Goal: Task Accomplishment & Management: Manage account settings

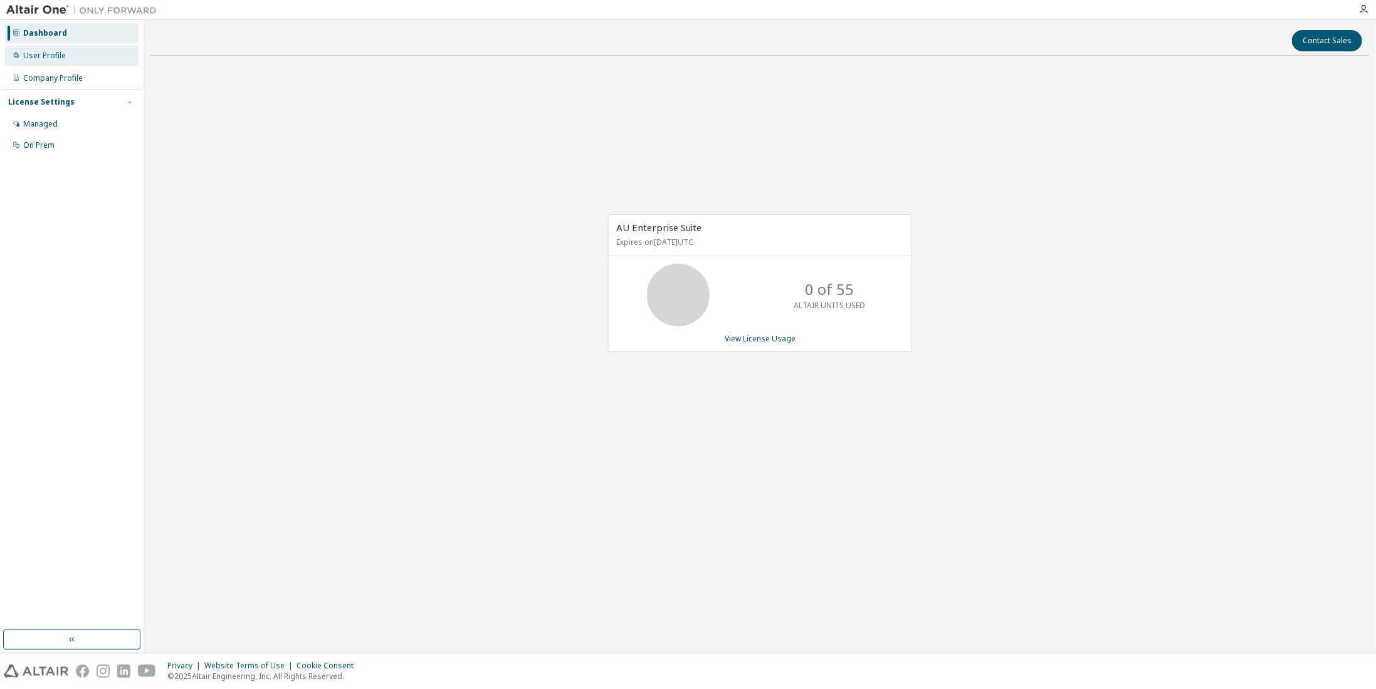
click at [34, 59] on div "User Profile" at bounding box center [44, 56] width 43 height 10
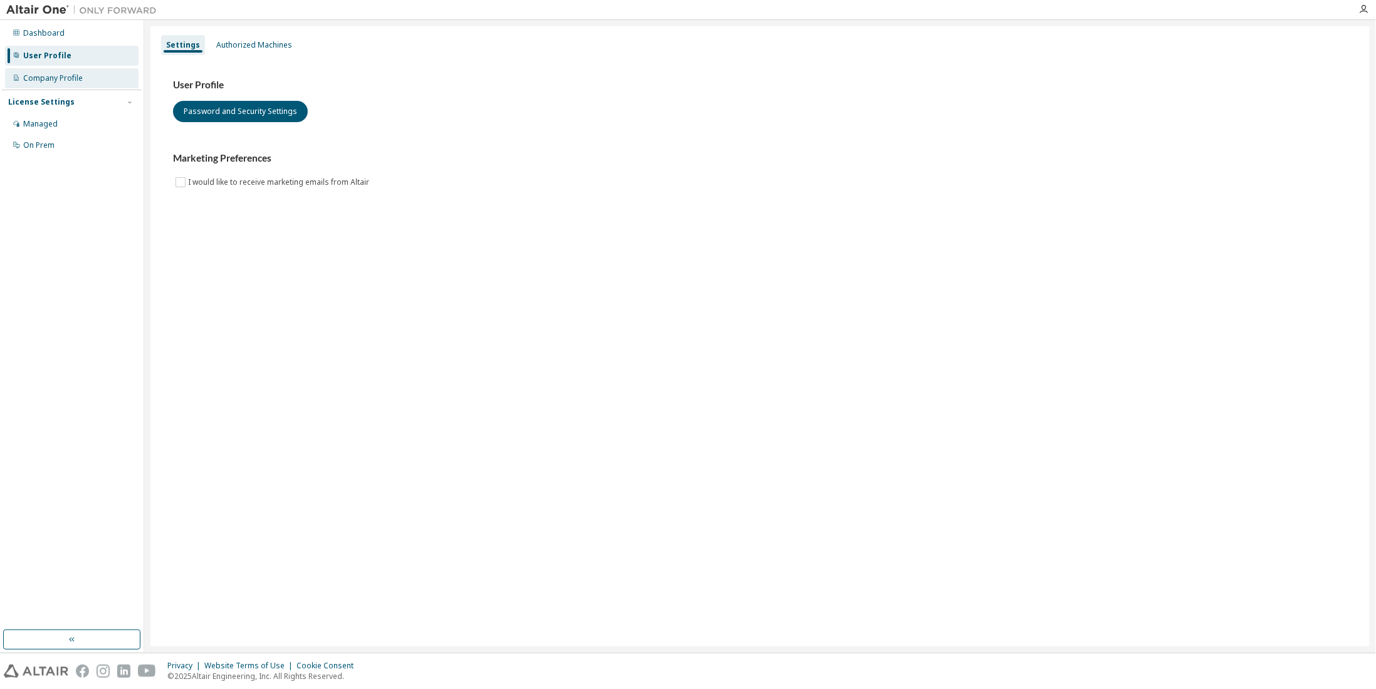
click at [36, 78] on div "Company Profile" at bounding box center [53, 78] width 60 height 10
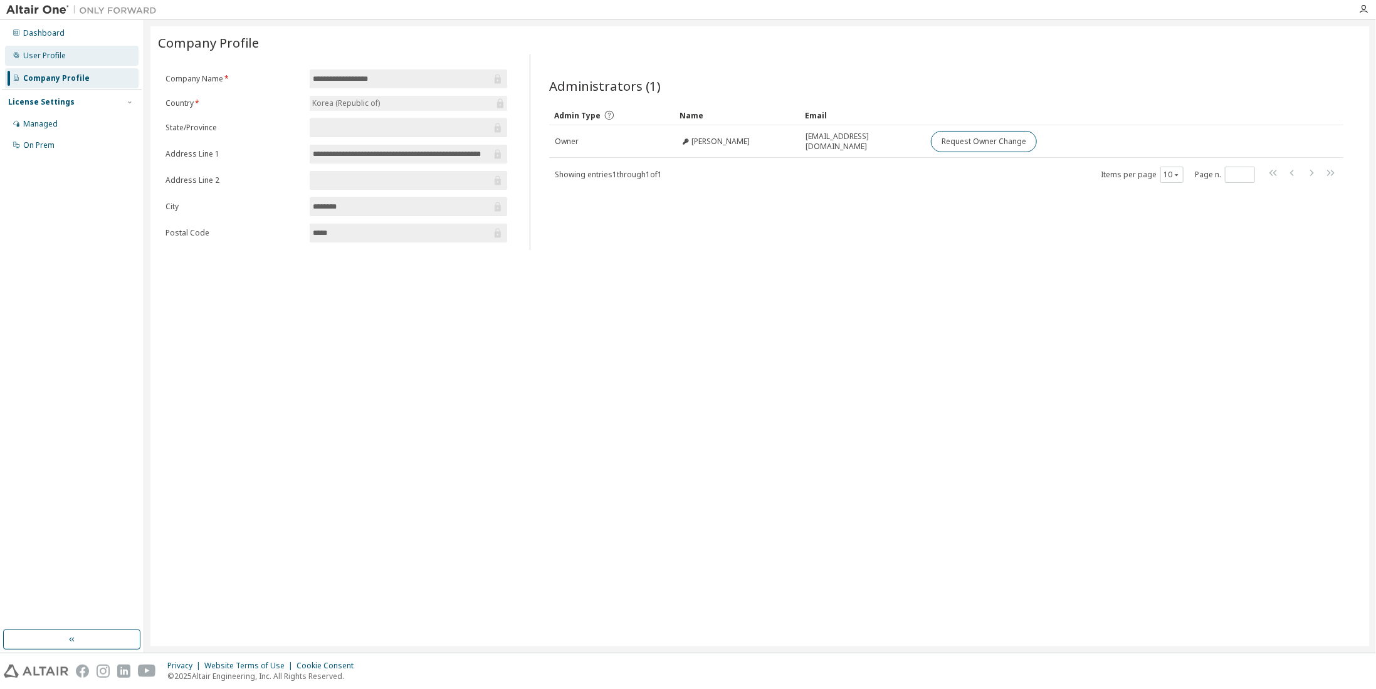
click at [53, 50] on div "User Profile" at bounding box center [72, 56] width 134 height 20
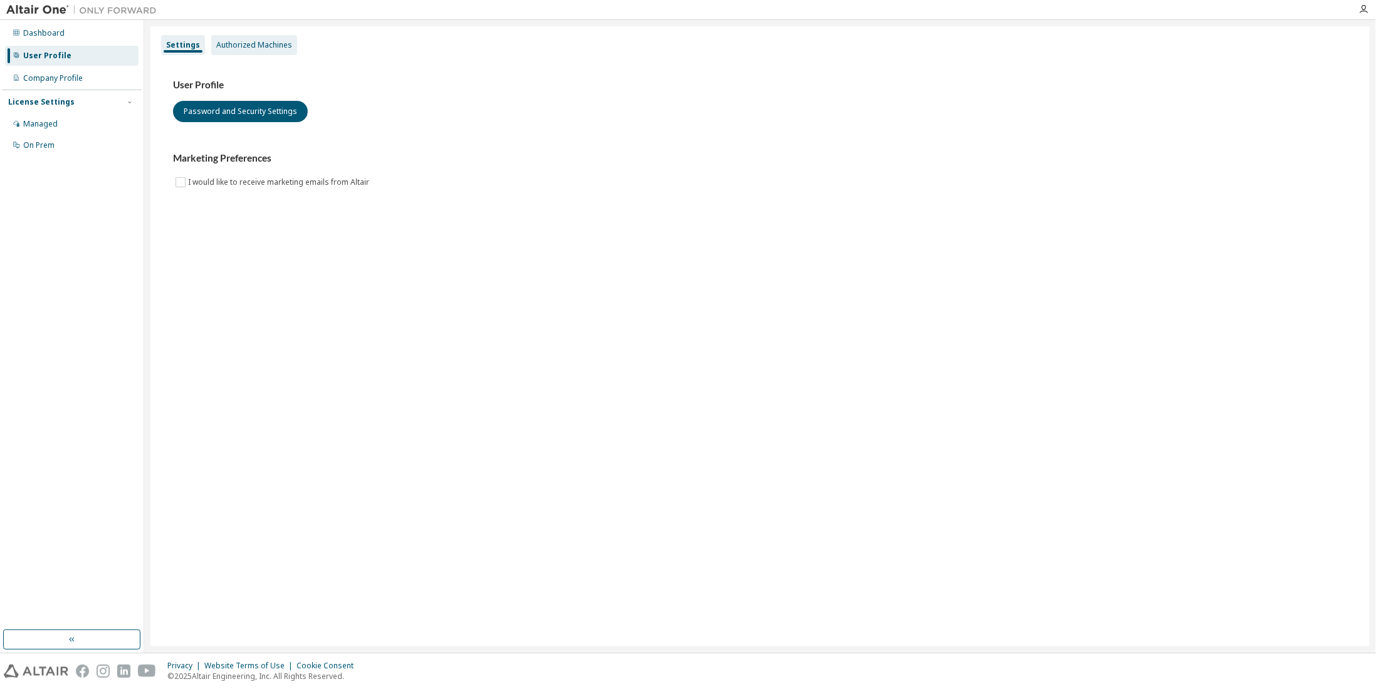
click at [229, 48] on div "Authorized Machines" at bounding box center [254, 45] width 76 height 10
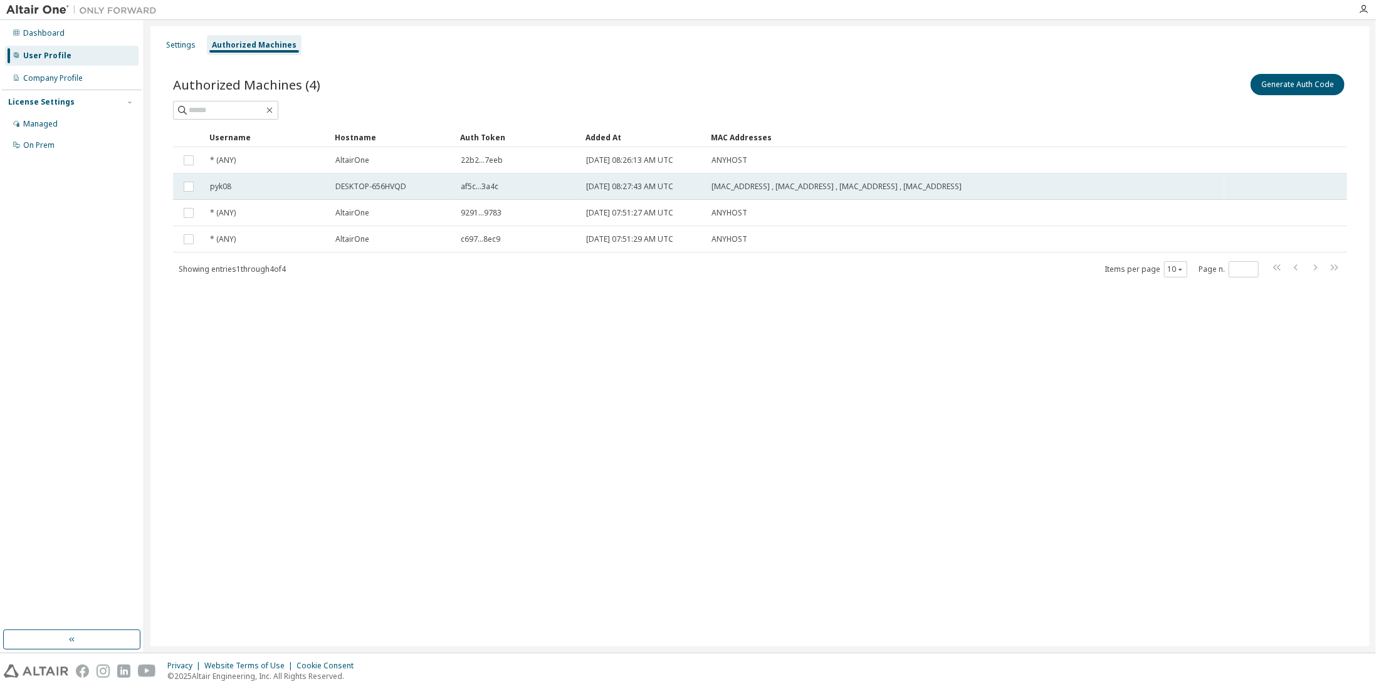
drag, startPoint x: 214, startPoint y: 184, endPoint x: 948, endPoint y: 184, distance: 734.0
click at [948, 184] on tr "pyk08 DESKTOP-656HVQD af5c...3a4c [DATE] 08:27:43 AM UTC [MAC_ADDRESS] , [MAC_A…" at bounding box center [760, 187] width 1174 height 26
click at [714, 347] on div "Settings Authorized Machines Authorized Machines (4) Generate Auth Code Delete …" at bounding box center [759, 336] width 1219 height 621
click at [624, 384] on div "Settings Authorized Machines Authorized Machines (4) Generate Auth Code Delete …" at bounding box center [759, 336] width 1219 height 621
click at [632, 85] on div "Authorized Machines (4) Generate Auth Code Delete Auth Token" at bounding box center [760, 84] width 1174 height 26
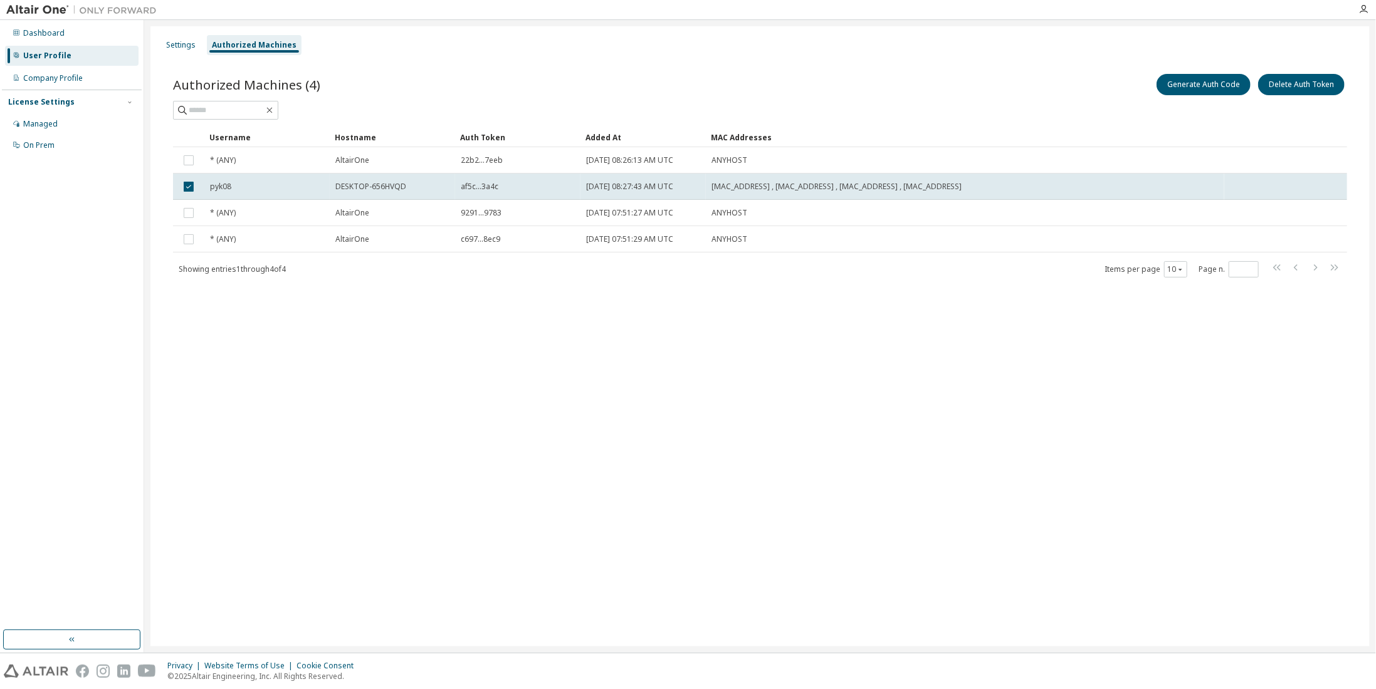
click at [397, 291] on div "Authorized Machines (4) Generate Auth Code Delete Auth Token Clear Load Save Sa…" at bounding box center [760, 183] width 1204 height 254
click at [81, 122] on div "Managed" at bounding box center [72, 124] width 134 height 20
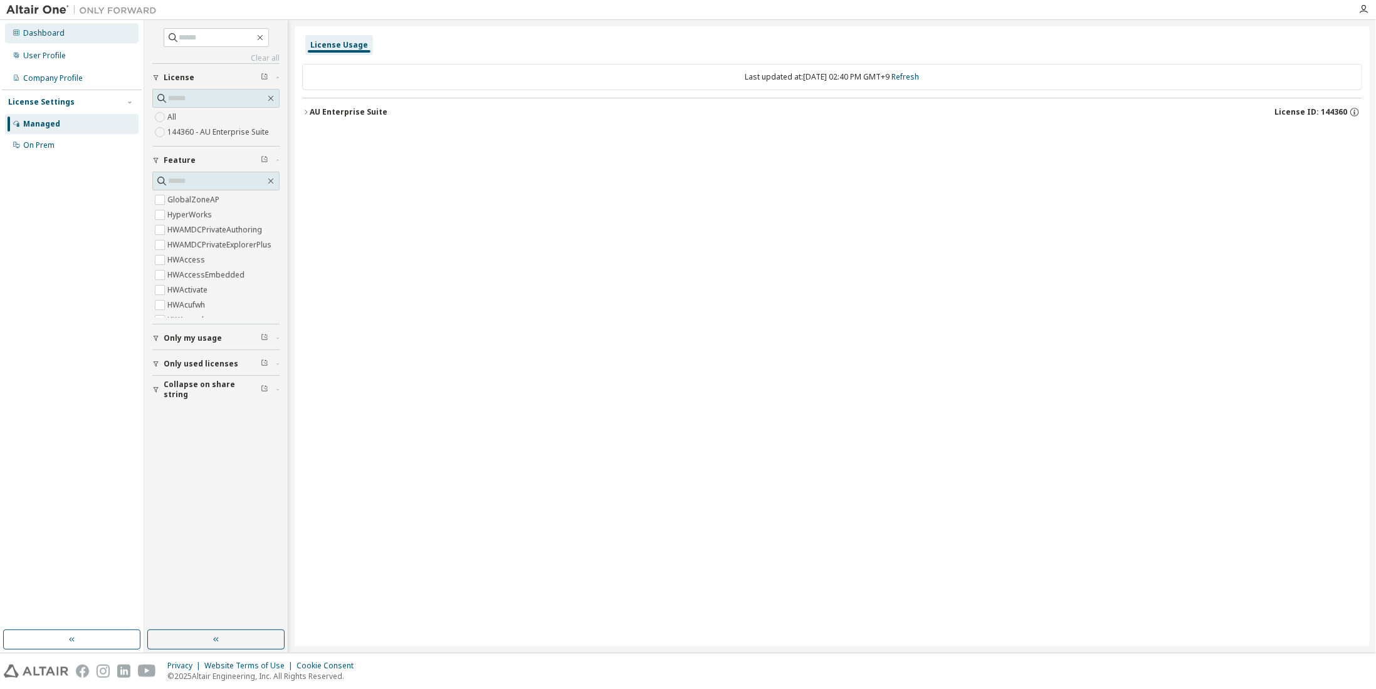
click at [55, 39] on div "Dashboard" at bounding box center [72, 33] width 134 height 20
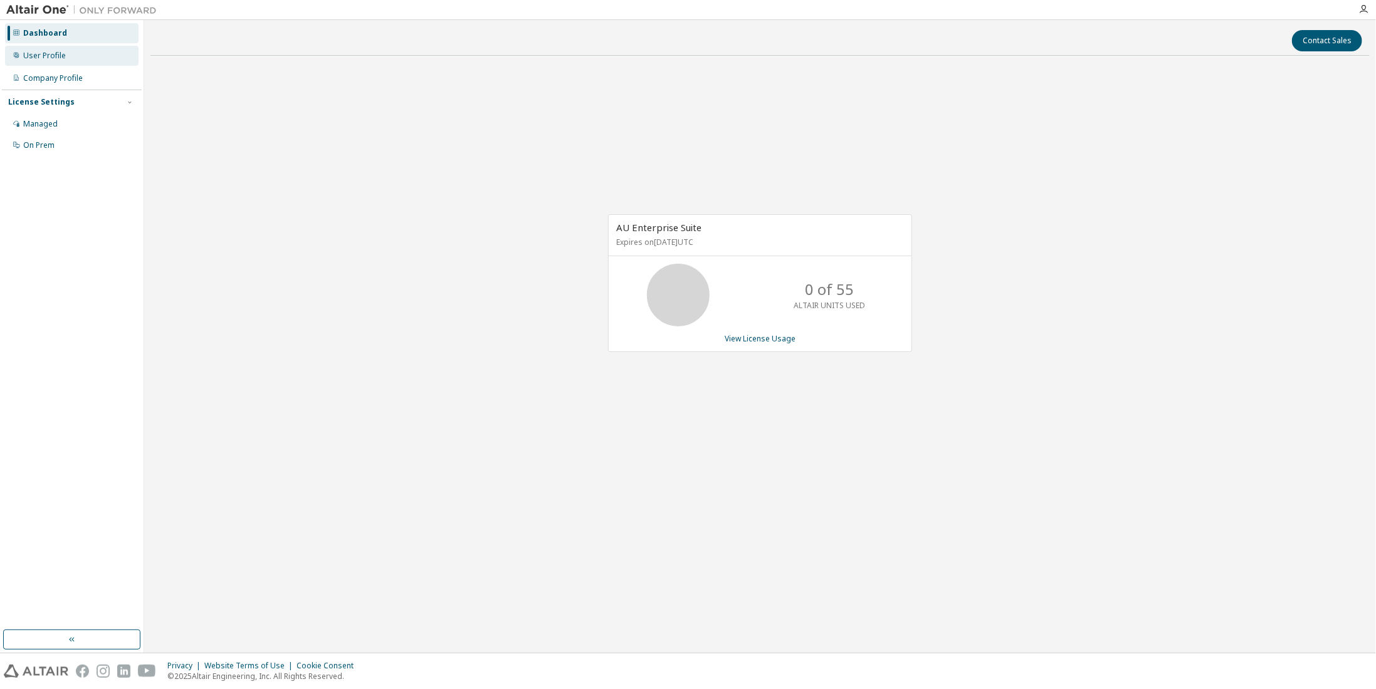
click at [33, 56] on div "User Profile" at bounding box center [44, 56] width 43 height 10
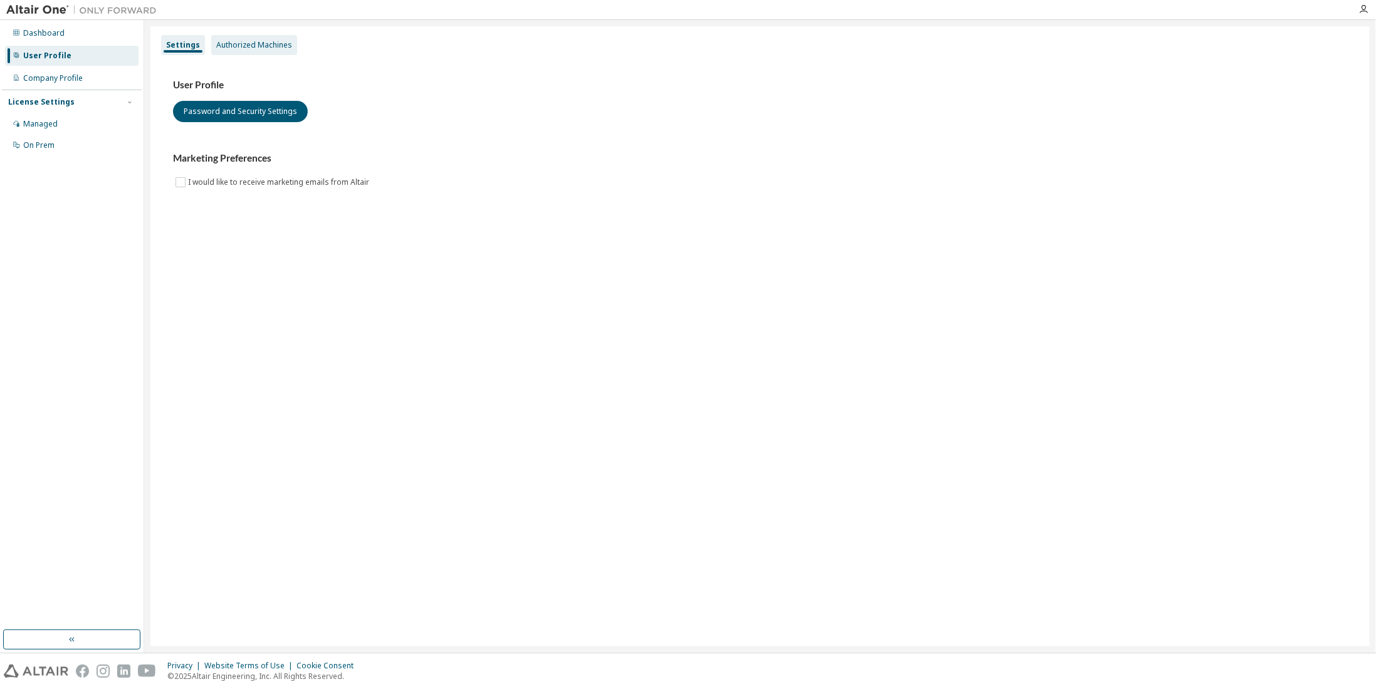
click at [241, 45] on div "Authorized Machines" at bounding box center [254, 45] width 76 height 10
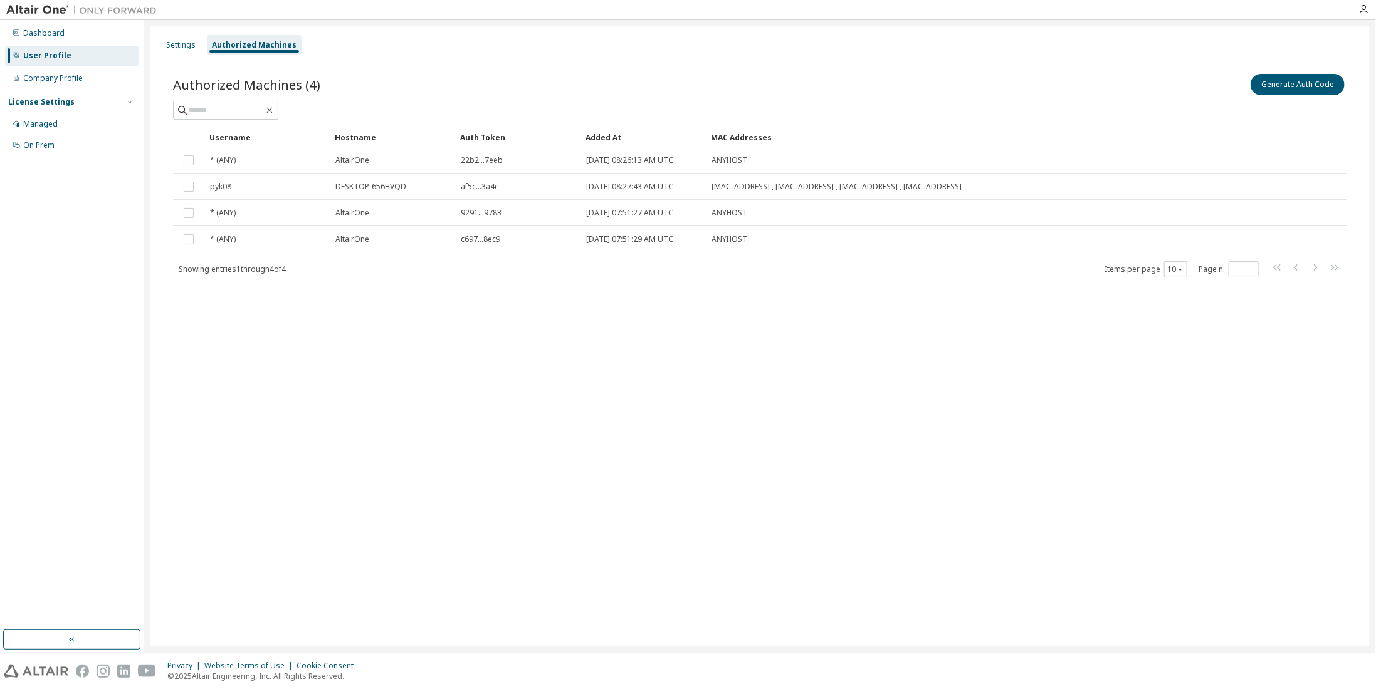
click at [382, 369] on div "Settings Authorized Machines Authorized Machines (4) Generate Auth Code Clear L…" at bounding box center [759, 336] width 1219 height 621
